Goal: Information Seeking & Learning: Learn about a topic

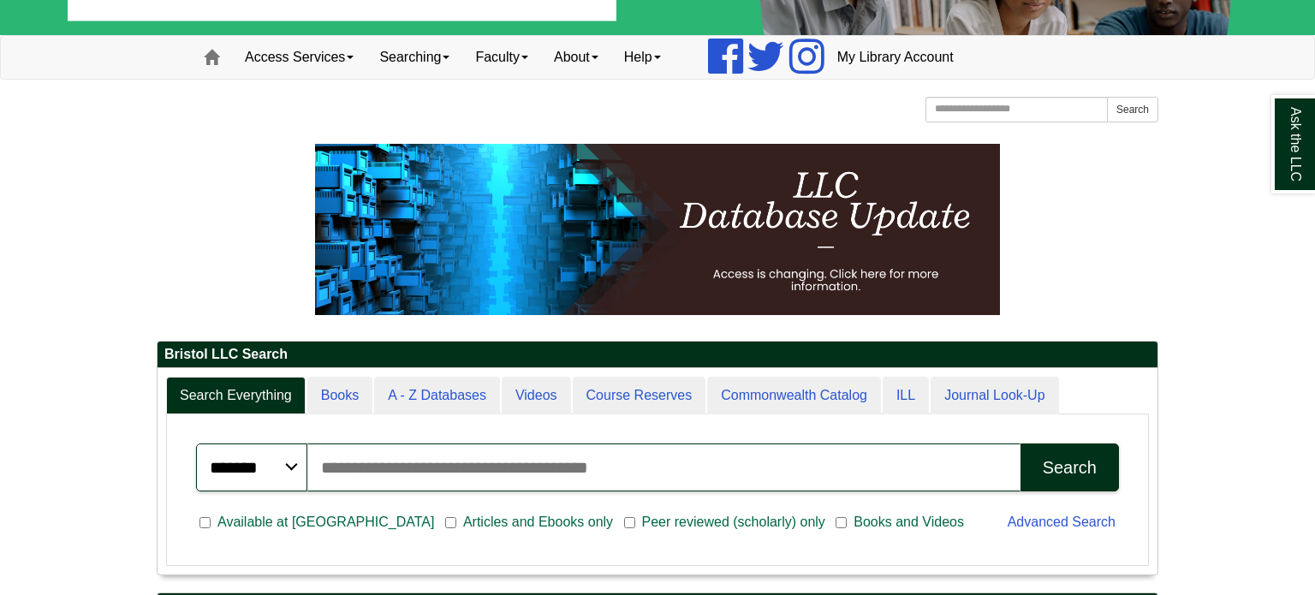
scroll to position [206, 1000]
click at [456, 366] on h2 "Bristol LLC Search" at bounding box center [658, 355] width 1000 height 27
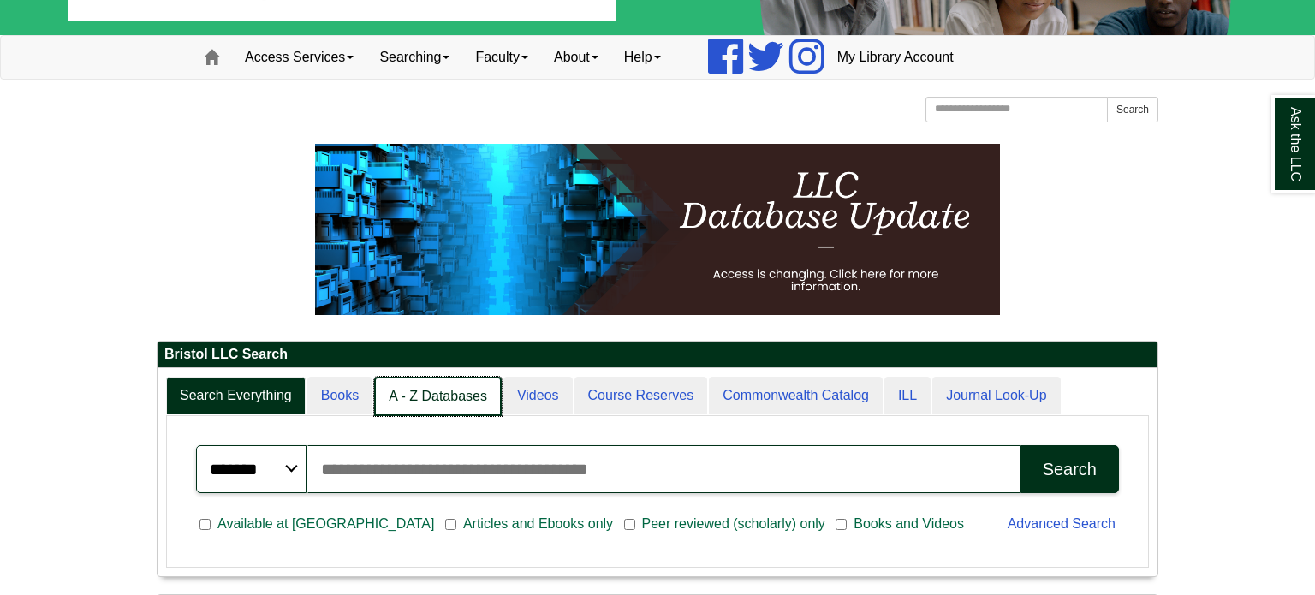
scroll to position [9, 8]
click at [453, 381] on link "A - Z Databases" at bounding box center [438, 397] width 128 height 40
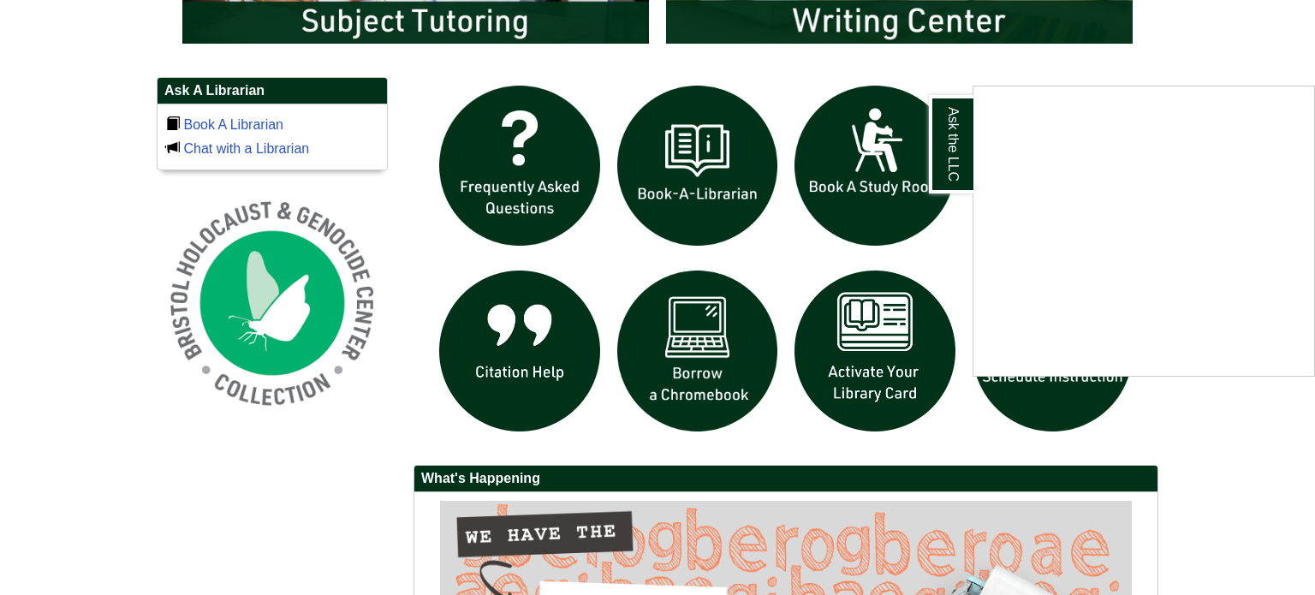
scroll to position [1099, 0]
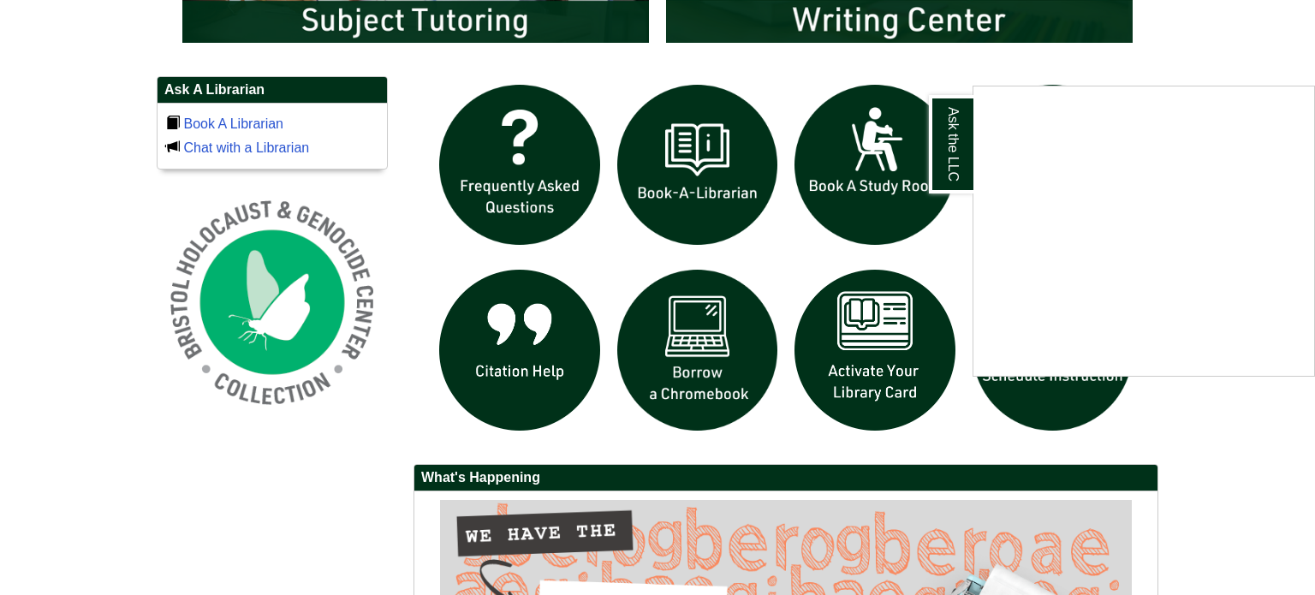
click at [880, 396] on div "Ask the LLC" at bounding box center [657, 297] width 1315 height 595
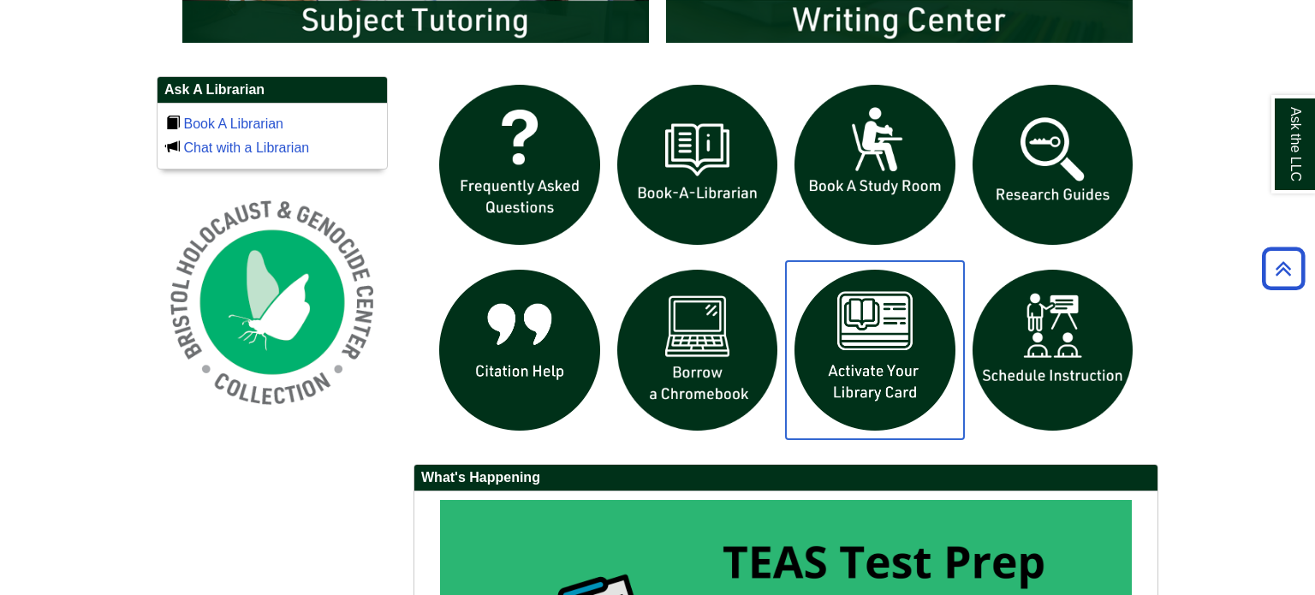
click at [848, 349] on img "slideshow" at bounding box center [875, 350] width 178 height 178
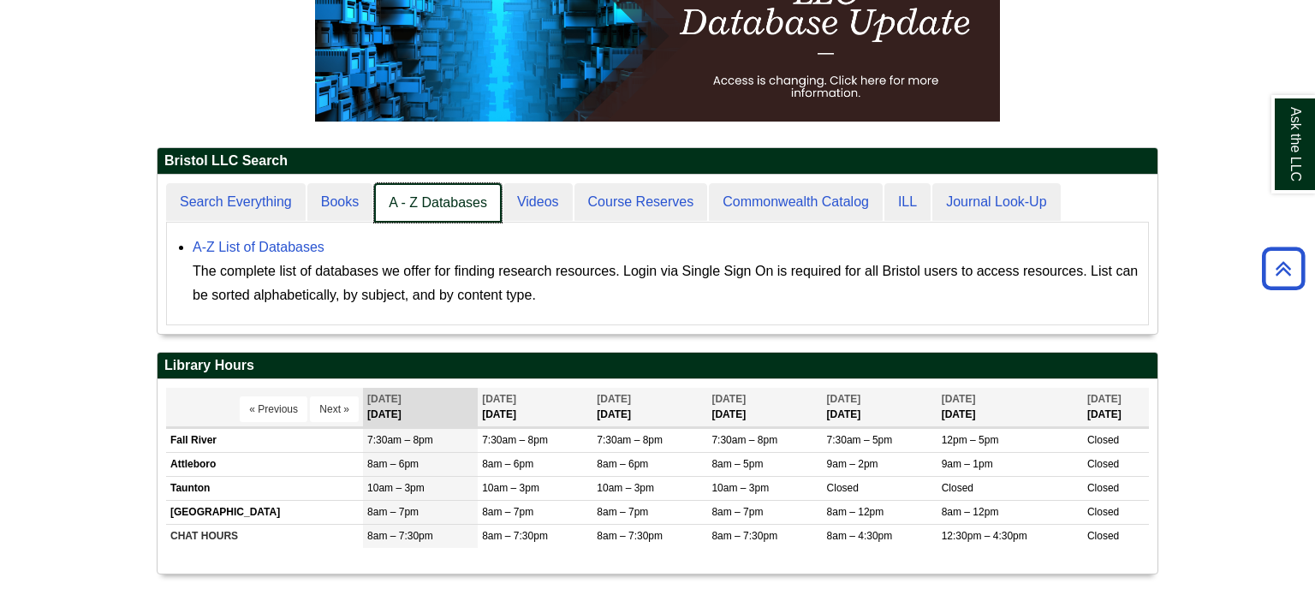
scroll to position [158, 1000]
click at [430, 215] on link "A - Z Databases" at bounding box center [438, 203] width 128 height 40
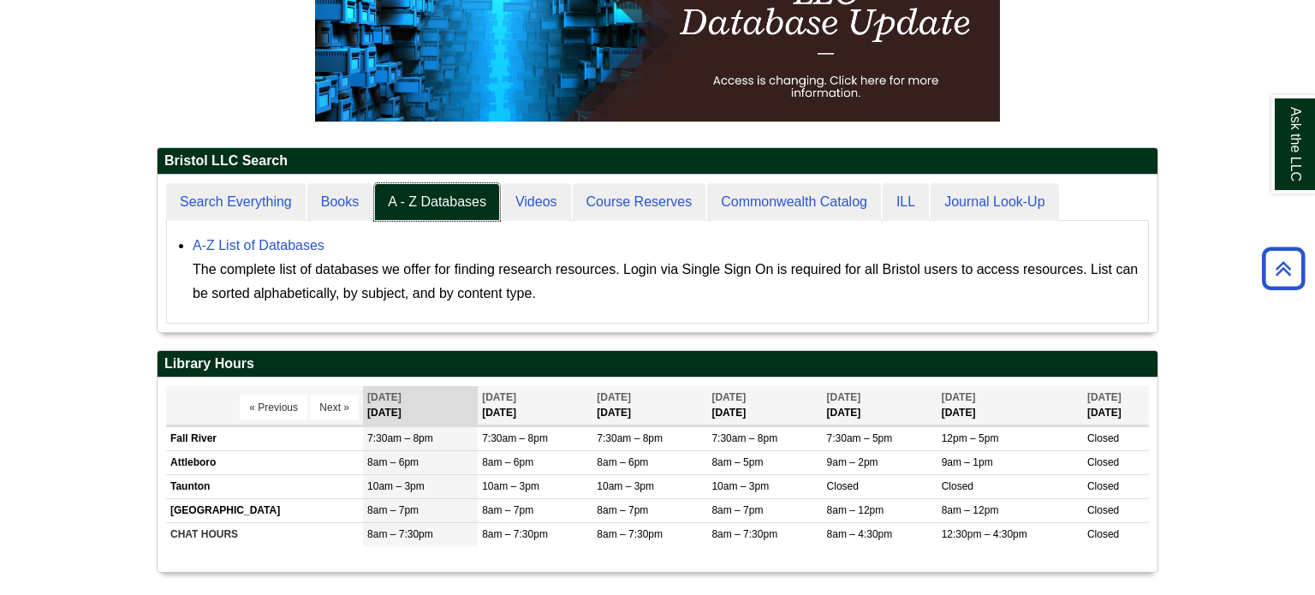
scroll to position [158, 1000]
click at [298, 244] on link "A-Z List of Databases" at bounding box center [259, 245] width 132 height 15
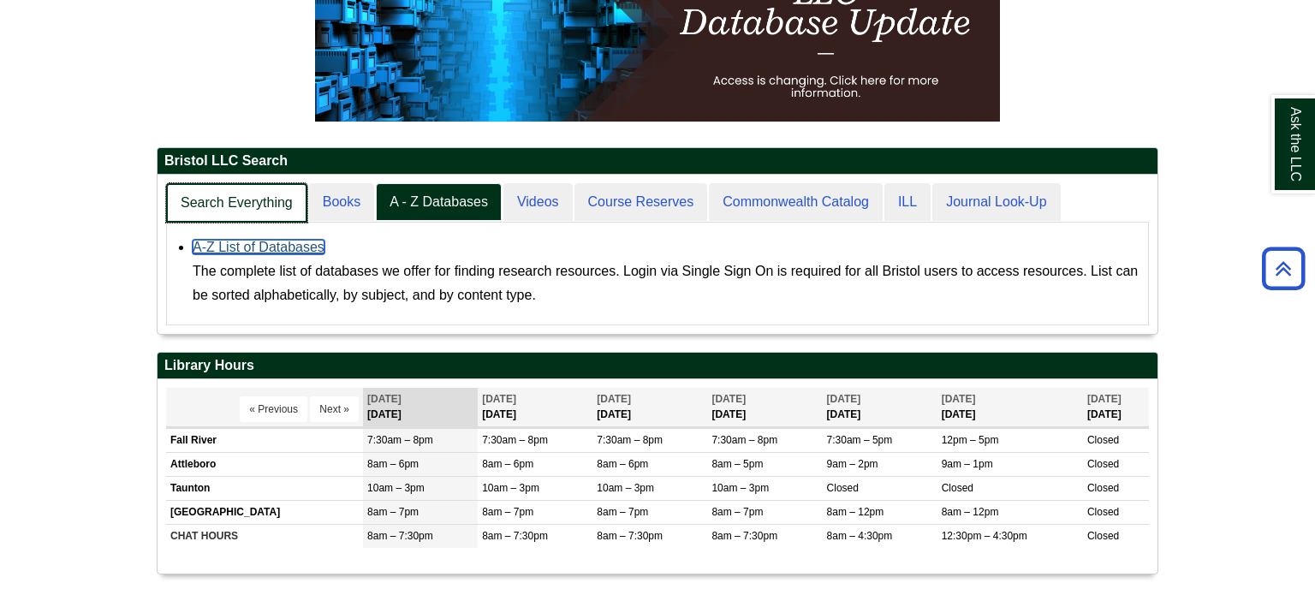
scroll to position [158, 1000]
click at [198, 193] on link "Search Everything" at bounding box center [236, 203] width 141 height 40
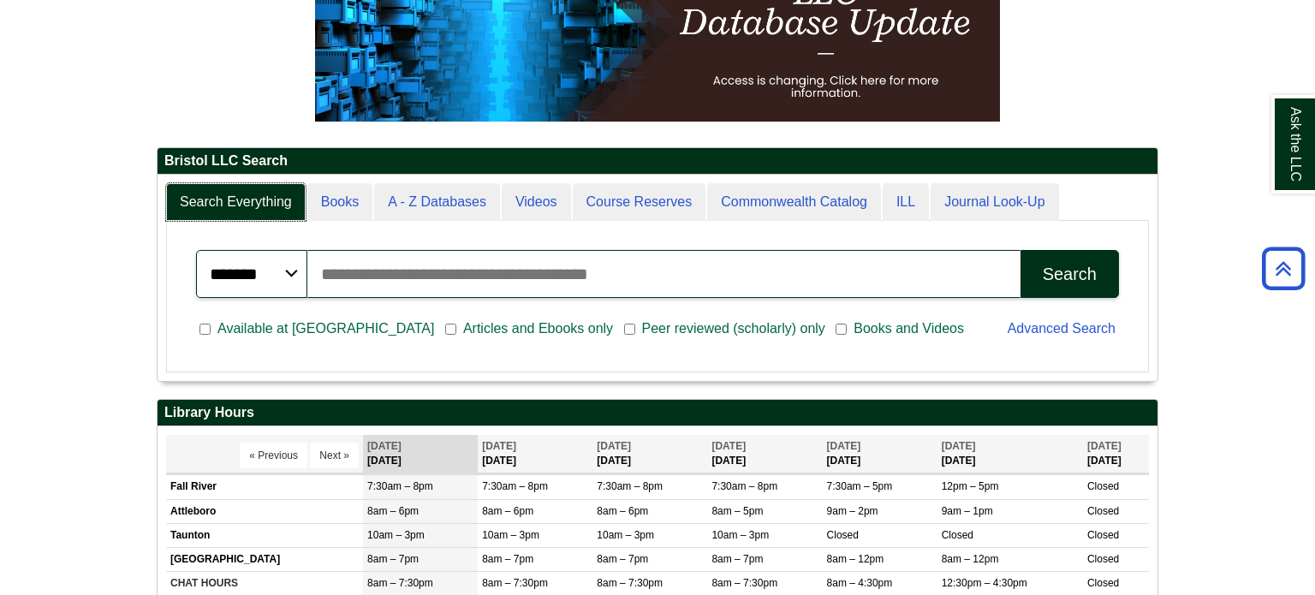
scroll to position [206, 1000]
click at [356, 265] on input "Search articles, books, journals & more" at bounding box center [663, 274] width 713 height 48
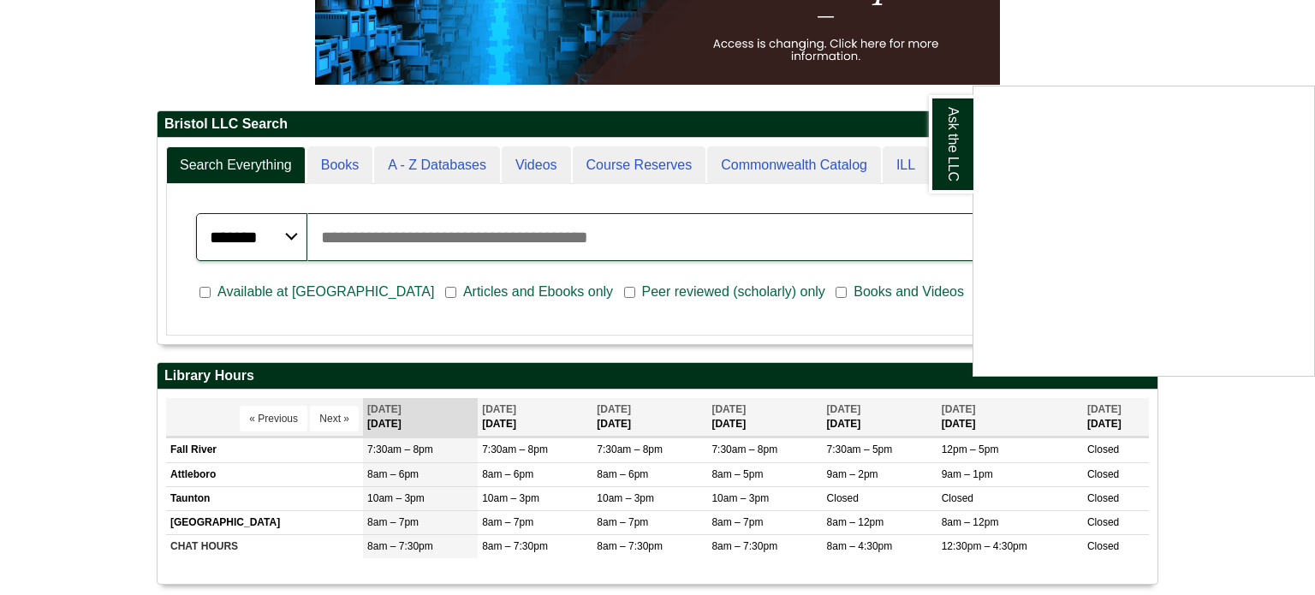
scroll to position [332, 0]
